Goal: Obtain resource: Download file/media

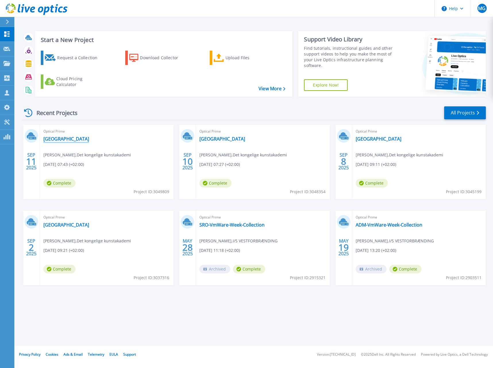
click at [64, 138] on link "[GEOGRAPHIC_DATA]" at bounding box center [66, 139] width 46 height 6
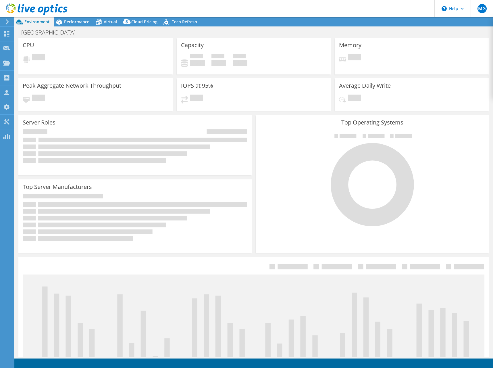
select select "USD"
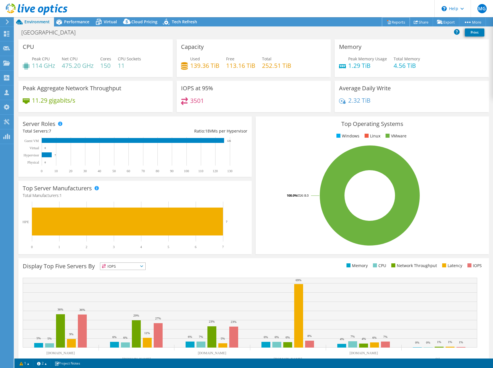
click at [400, 22] on link "Reports" at bounding box center [396, 22] width 28 height 9
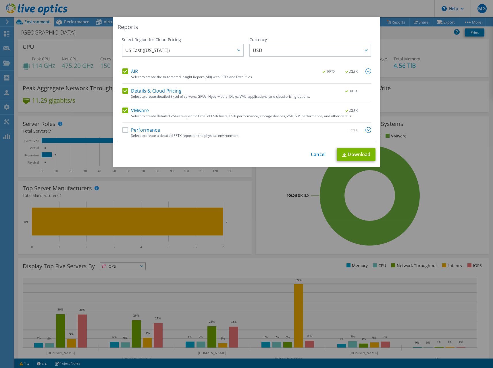
click at [140, 131] on label "Performance" at bounding box center [141, 130] width 38 height 6
click at [0, 0] on input "Performance" at bounding box center [0, 0] width 0 height 0
click at [154, 91] on label "Details & Cloud Pricing" at bounding box center [151, 91] width 59 height 6
click at [0, 0] on input "Details & Cloud Pricing" at bounding box center [0, 0] width 0 height 0
click at [144, 112] on label "VMware" at bounding box center [135, 110] width 26 height 6
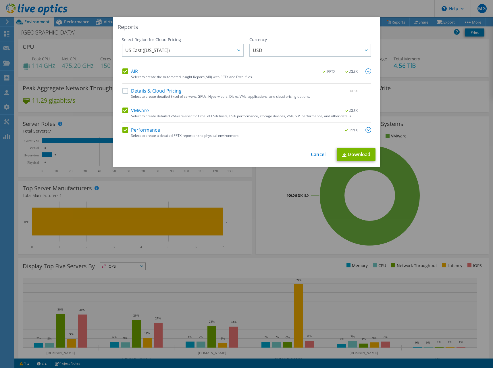
click at [0, 0] on input "VMware" at bounding box center [0, 0] width 0 height 0
click at [359, 157] on link "Download" at bounding box center [356, 154] width 38 height 13
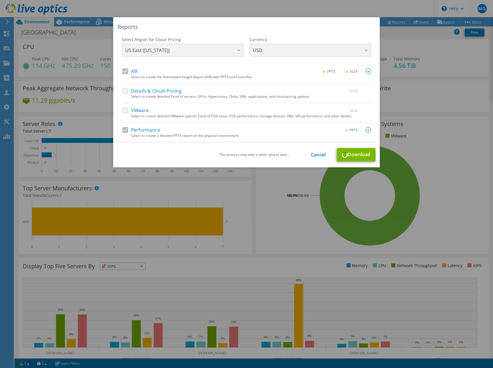
click at [243, 22] on div "Reports Select Region for Cloud Pricing Asia Pacific ([GEOGRAPHIC_DATA]) [GEOGR…" at bounding box center [246, 92] width 267 height 150
click at [363, 154] on div "This process may take a while, please wait... Cancel Download" at bounding box center [246, 154] width 258 height 13
click at [310, 102] on div "Details & Cloud Pricing .XLSX Select to create detailed Excel of servers, GPUs,…" at bounding box center [246, 95] width 249 height 15
click at [358, 124] on div "AIR .PPTX .XLSX Select to create the Automated Insight Report (AIR) with PPTX a…" at bounding box center [246, 105] width 249 height 74
click at [236, 146] on div "Reports Select Region for Cloud Pricing Asia Pacific ([GEOGRAPHIC_DATA]) [GEOGR…" at bounding box center [246, 92] width 267 height 150
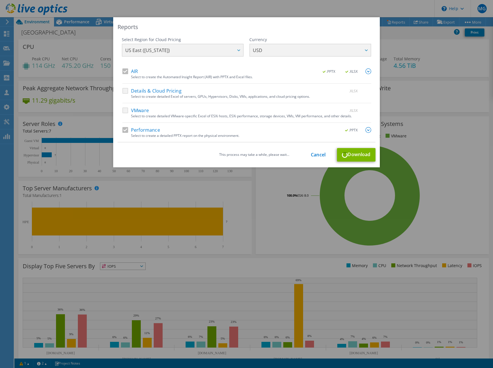
click at [365, 70] on img at bounding box center [368, 71] width 6 height 6
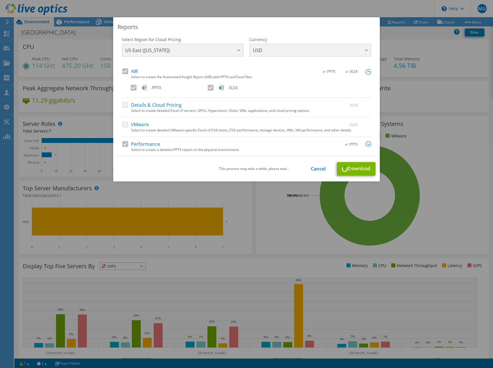
click at [365, 143] on img at bounding box center [368, 144] width 6 height 6
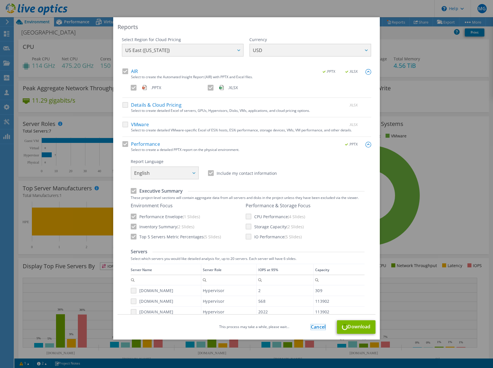
click at [319, 327] on link "Cancel" at bounding box center [318, 326] width 15 height 5
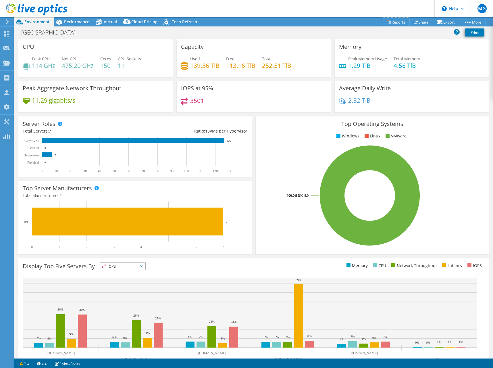
click at [402, 23] on link "Reports" at bounding box center [396, 22] width 28 height 9
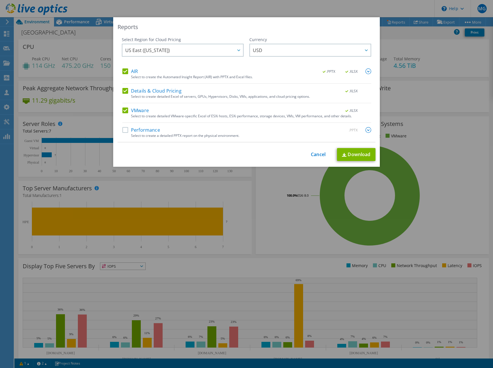
click at [125, 131] on label "Performance" at bounding box center [141, 130] width 38 height 6
click at [0, 0] on input "Performance" at bounding box center [0, 0] width 0 height 0
click at [122, 111] on label "VMware" at bounding box center [135, 110] width 26 height 6
click at [0, 0] on input "VMware" at bounding box center [0, 0] width 0 height 0
click at [123, 89] on label "Details & Cloud Pricing" at bounding box center [151, 91] width 59 height 6
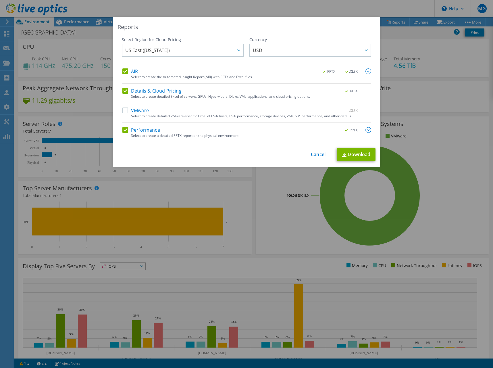
click at [0, 0] on input "Details & Cloud Pricing" at bounding box center [0, 0] width 0 height 0
click at [182, 48] on span "US East ([US_STATE])" at bounding box center [184, 50] width 118 height 12
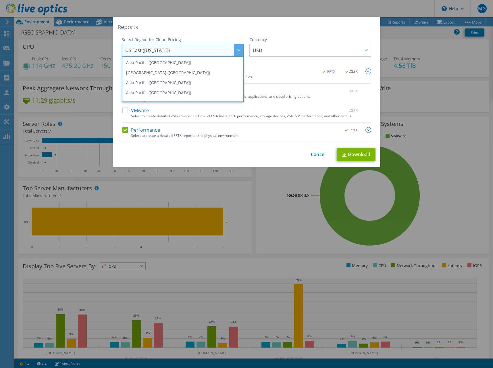
click at [182, 48] on span "US East ([US_STATE])" at bounding box center [184, 50] width 118 height 12
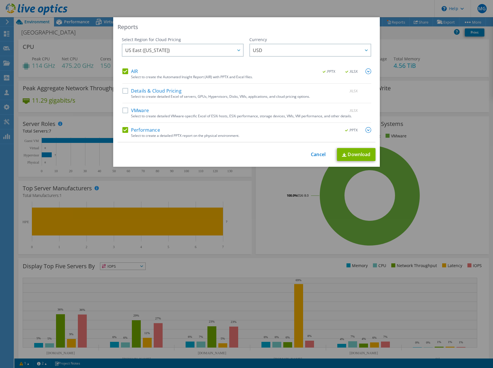
click at [123, 72] on label "AIR" at bounding box center [130, 71] width 16 height 6
click at [0, 0] on input "AIR" at bounding box center [0, 0] width 0 height 0
click at [357, 156] on link "Download" at bounding box center [356, 154] width 38 height 13
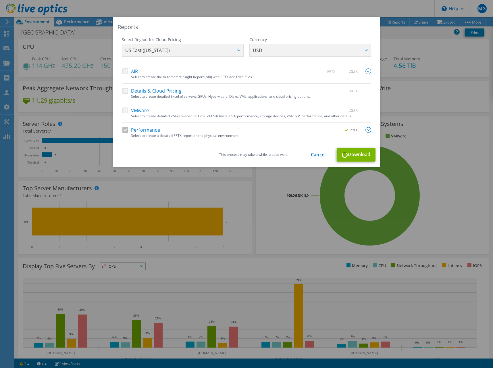
click at [368, 85] on div "AIR .PPTX .XLSX Select to create the Automated Insight Report (AIR) with PPTX a…" at bounding box center [246, 105] width 249 height 74
click at [357, 152] on div "This process may take a while, please wait... Cancel Download" at bounding box center [246, 154] width 258 height 13
click at [366, 132] on img at bounding box center [368, 130] width 6 height 6
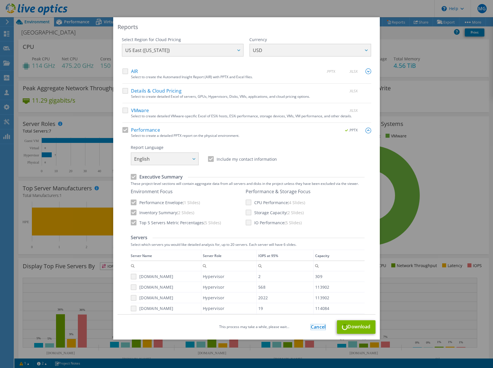
click at [312, 325] on link "Cancel" at bounding box center [318, 326] width 15 height 5
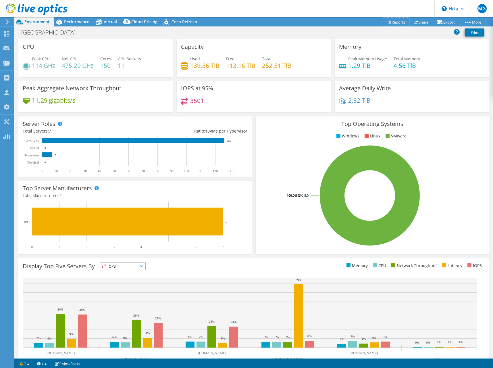
click at [395, 25] on link "Reports" at bounding box center [396, 22] width 28 height 9
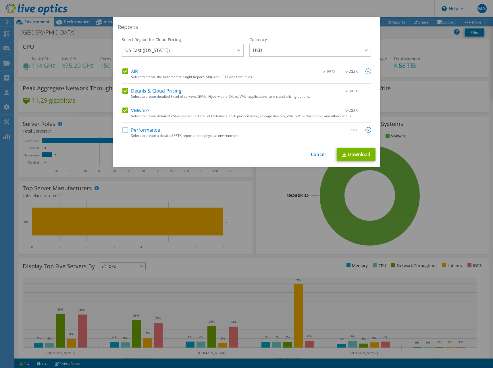
click at [169, 46] on span "US East ([US_STATE])" at bounding box center [184, 50] width 118 height 12
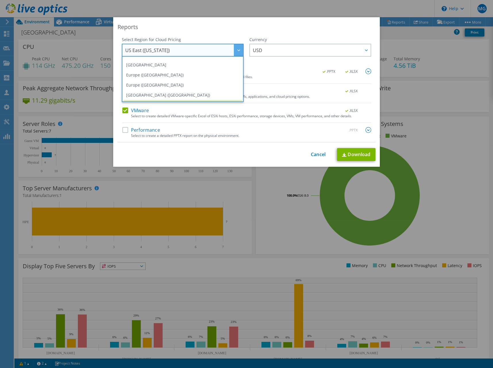
scroll to position [49, 0]
click at [160, 85] on li "Europe ([GEOGRAPHIC_DATA])" at bounding box center [182, 84] width 119 height 10
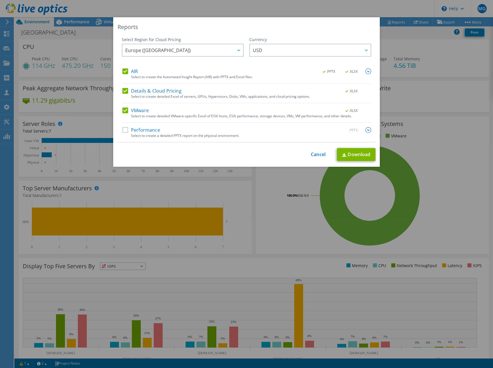
click at [255, 51] on span "USD" at bounding box center [257, 51] width 9 height 9
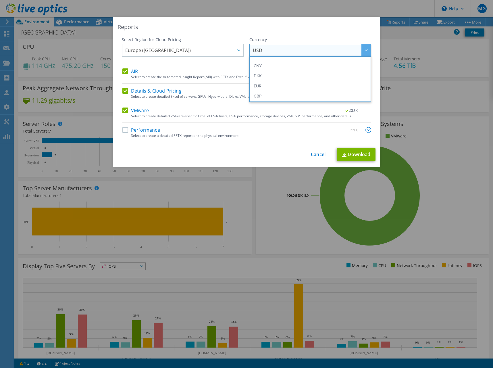
scroll to position [57, 0]
click at [260, 74] on li "DKK" at bounding box center [310, 75] width 119 height 10
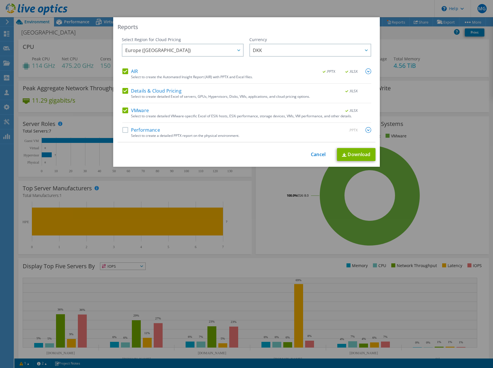
click at [124, 68] on label "AIR" at bounding box center [130, 71] width 16 height 6
click at [0, 0] on input "AIR" at bounding box center [0, 0] width 0 height 0
click at [122, 72] on label "AIR" at bounding box center [130, 71] width 16 height 6
click at [0, 0] on input "AIR" at bounding box center [0, 0] width 0 height 0
click at [122, 91] on label "Details & Cloud Pricing" at bounding box center [151, 91] width 59 height 6
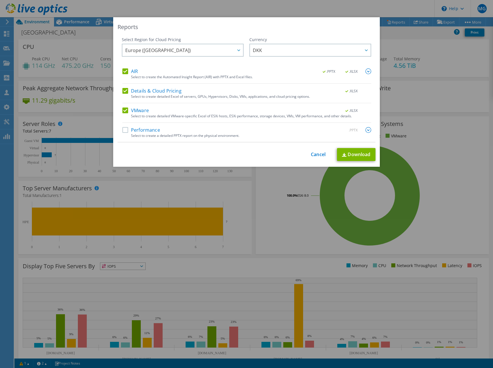
click at [0, 0] on input "Details & Cloud Pricing" at bounding box center [0, 0] width 0 height 0
click at [123, 112] on label "VMware" at bounding box center [135, 110] width 26 height 6
click at [0, 0] on input "VMware" at bounding box center [0, 0] width 0 height 0
click at [365, 71] on img at bounding box center [368, 71] width 6 height 6
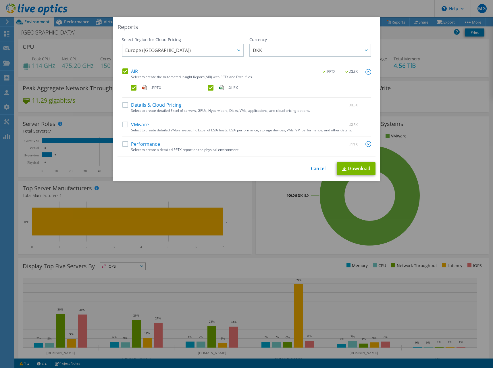
click at [208, 87] on label ".XLSX" at bounding box center [246, 88] width 76 height 6
click at [0, 0] on input ".XLSX" at bounding box center [0, 0] width 0 height 0
click at [367, 173] on link "Download" at bounding box center [356, 168] width 38 height 13
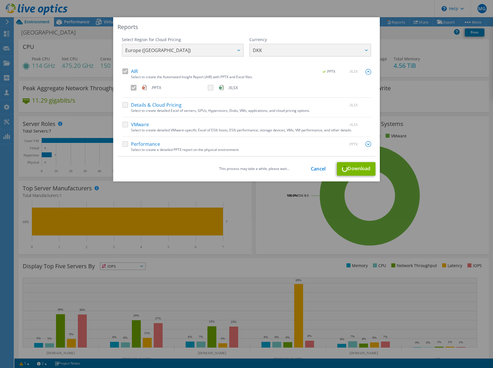
click at [303, 99] on div "AIR .PPTX .XLSX Select to create the Automated Insight Report (AIR) with PPTX a…" at bounding box center [246, 112] width 249 height 88
click at [315, 171] on link "Cancel" at bounding box center [318, 168] width 15 height 5
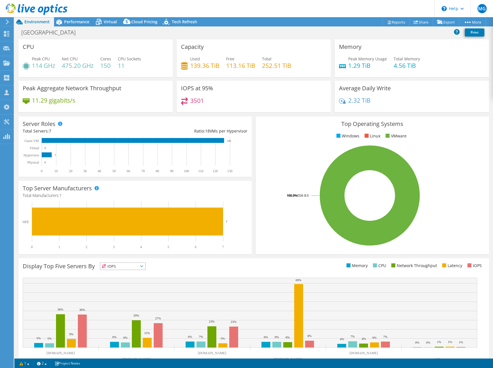
click at [181, 146] on rect at bounding box center [132, 155] width 219 height 36
click at [424, 20] on link "Share" at bounding box center [421, 22] width 24 height 9
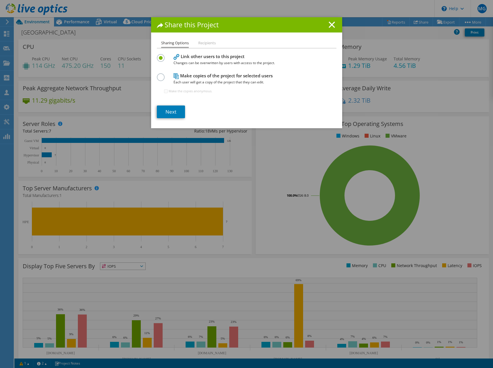
click at [332, 23] on icon at bounding box center [332, 25] width 6 height 6
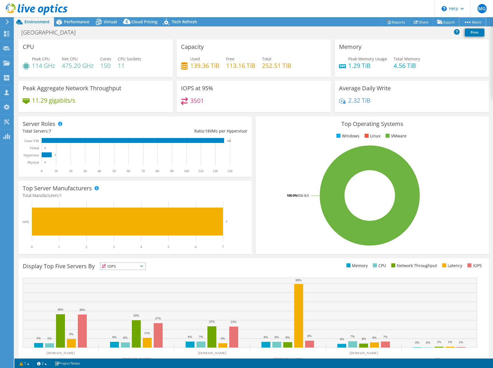
click at [468, 20] on link "More" at bounding box center [472, 22] width 27 height 9
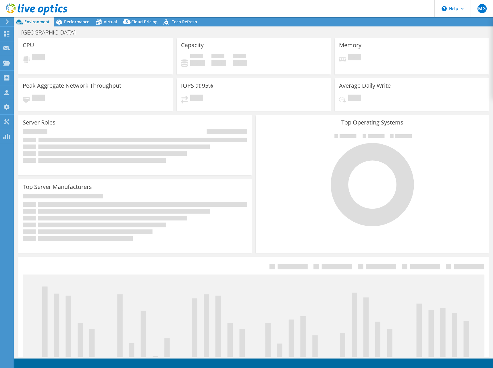
select select "EUFrankfurt"
select select "DKK"
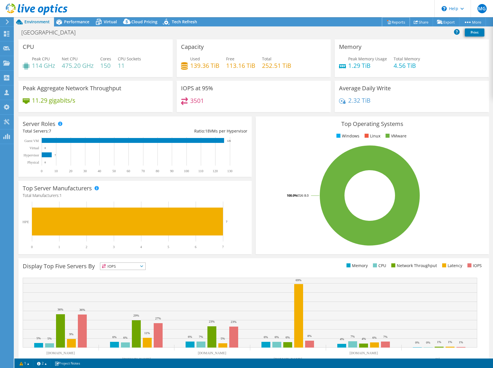
click at [393, 22] on link "Reports" at bounding box center [396, 22] width 28 height 9
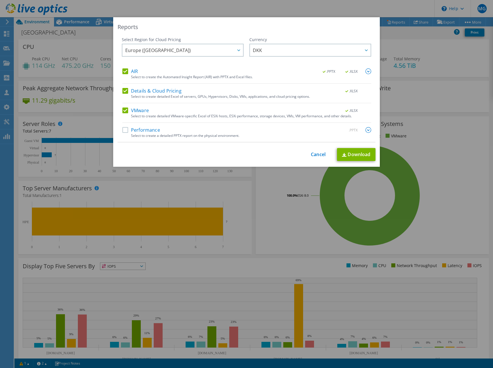
click at [126, 132] on label "Performance" at bounding box center [141, 130] width 38 height 6
click at [0, 0] on input "Performance" at bounding box center [0, 0] width 0 height 0
click at [123, 110] on label "VMware" at bounding box center [135, 110] width 26 height 6
click at [0, 0] on input "VMware" at bounding box center [0, 0] width 0 height 0
click at [123, 90] on label "Details & Cloud Pricing" at bounding box center [151, 91] width 59 height 6
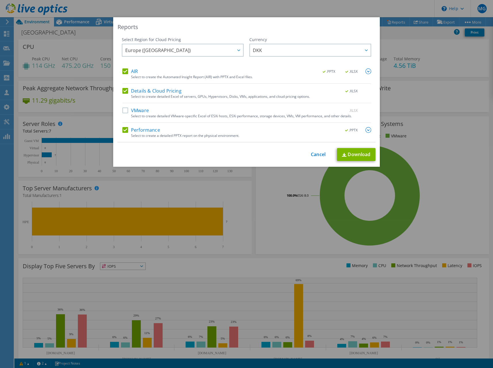
click at [0, 0] on input "Details & Cloud Pricing" at bounding box center [0, 0] width 0 height 0
click at [365, 71] on img at bounding box center [368, 71] width 6 height 6
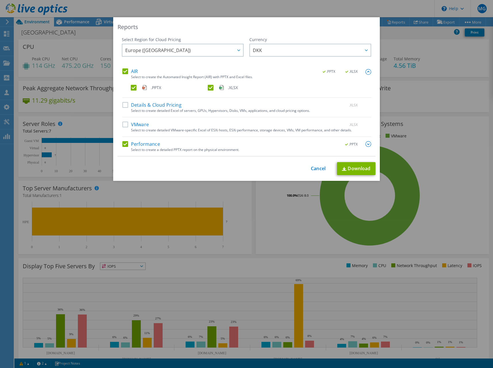
click at [219, 88] on img at bounding box center [221, 87] width 5 height 6
click at [0, 0] on input ".XLSX" at bounding box center [0, 0] width 0 height 0
click at [362, 171] on link "Download" at bounding box center [356, 168] width 38 height 13
click at [319, 10] on div "Reports Select Region for Cloud Pricing Asia Pacific (Hong Kong) Asia Pacific (…" at bounding box center [246, 184] width 493 height 368
